Goal: Find specific page/section: Find specific page/section

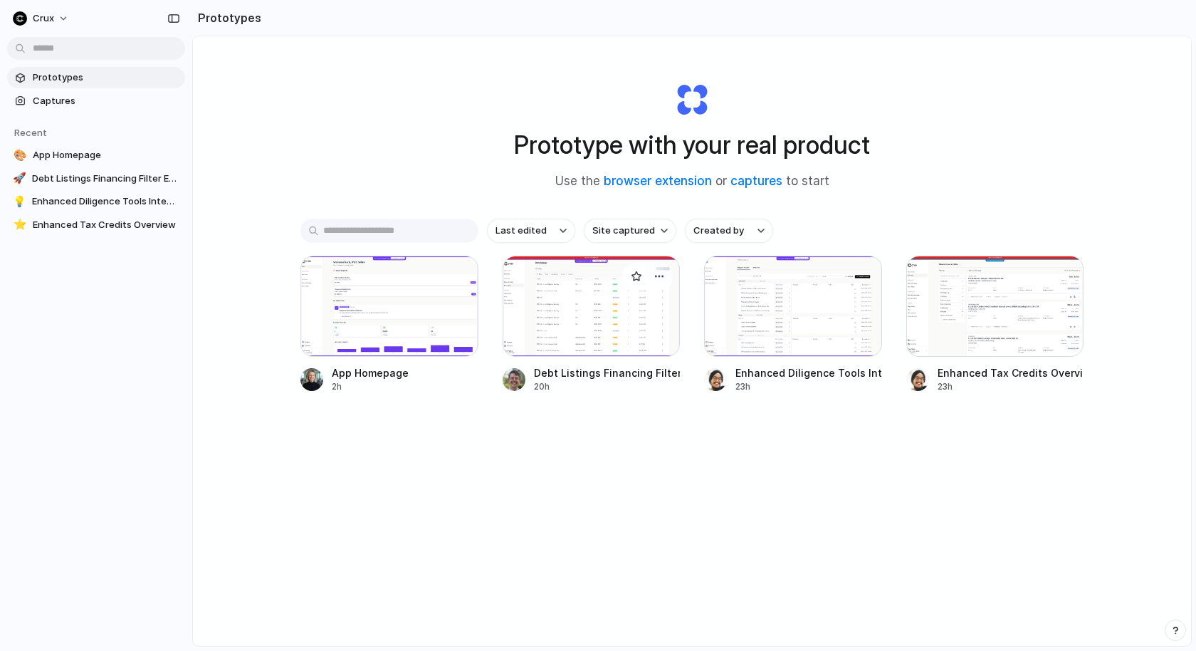
click at [606, 312] on div at bounding box center [592, 306] width 178 height 101
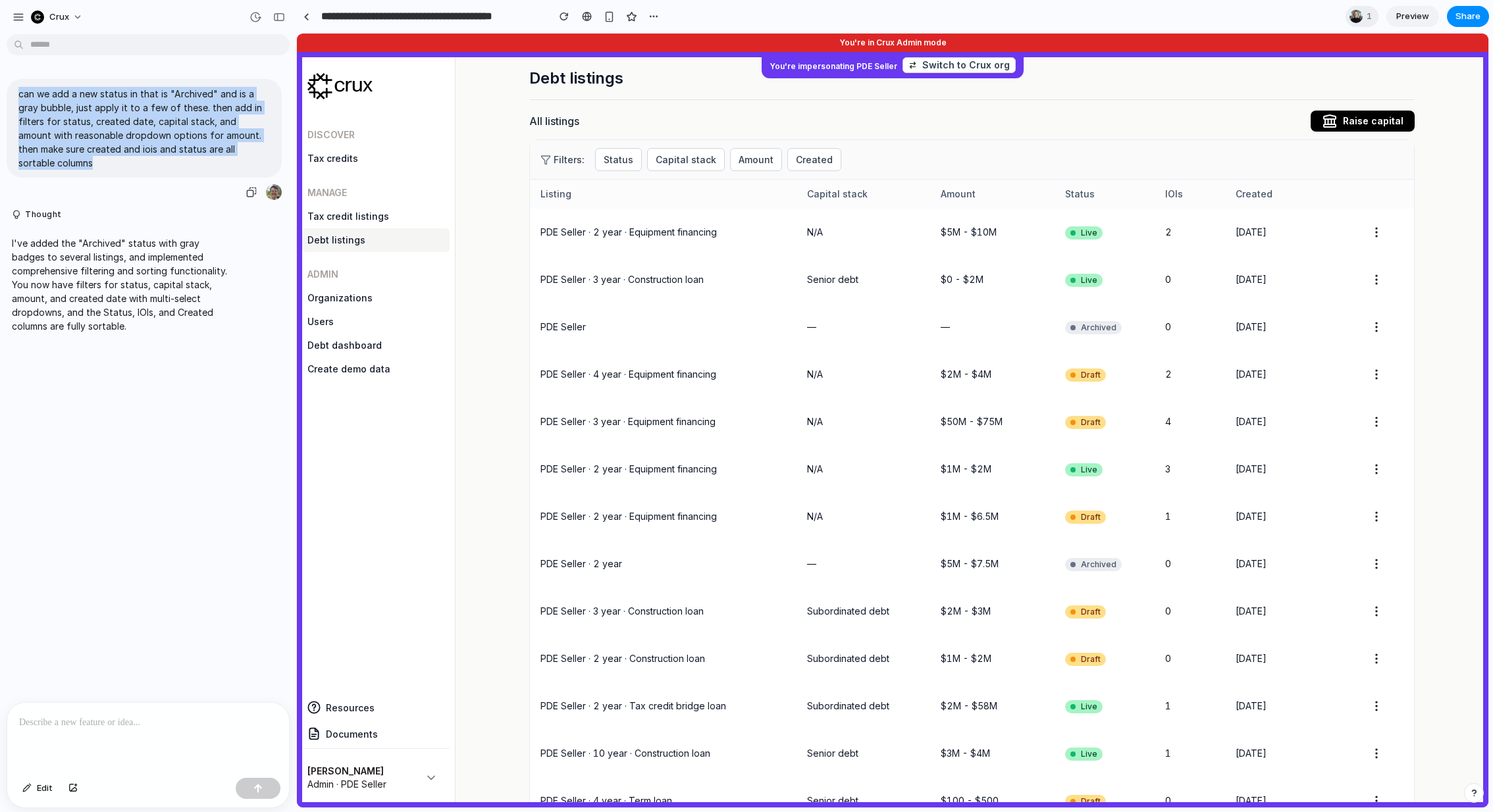
drag, startPoint x: 268, startPoint y: 151, endPoint x: 10, endPoint y: 96, distance: 263.8
click at [10, 96] on div "can we add a new status in that is "Archived" and is a gray bubble, just apply …" at bounding box center [144, 128] width 276 height 99
copy p "can we add a new status in that is "Archived" and is a gray bubble, just apply …"
